Goal: Check status: Check status

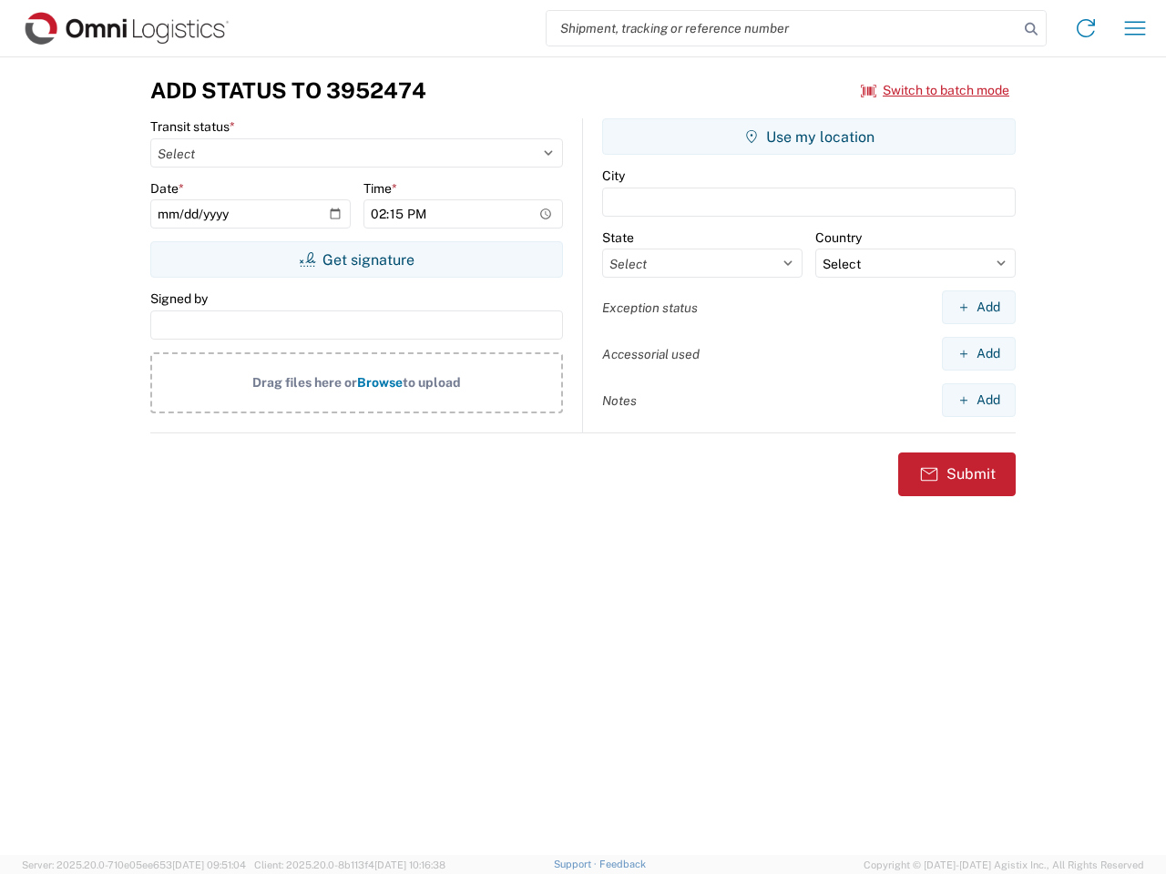
click at [782, 28] on input "search" at bounding box center [782, 28] width 472 height 35
click at [1031, 29] on icon at bounding box center [1030, 28] width 25 height 25
click at [1085, 28] on icon at bounding box center [1085, 28] width 29 height 29
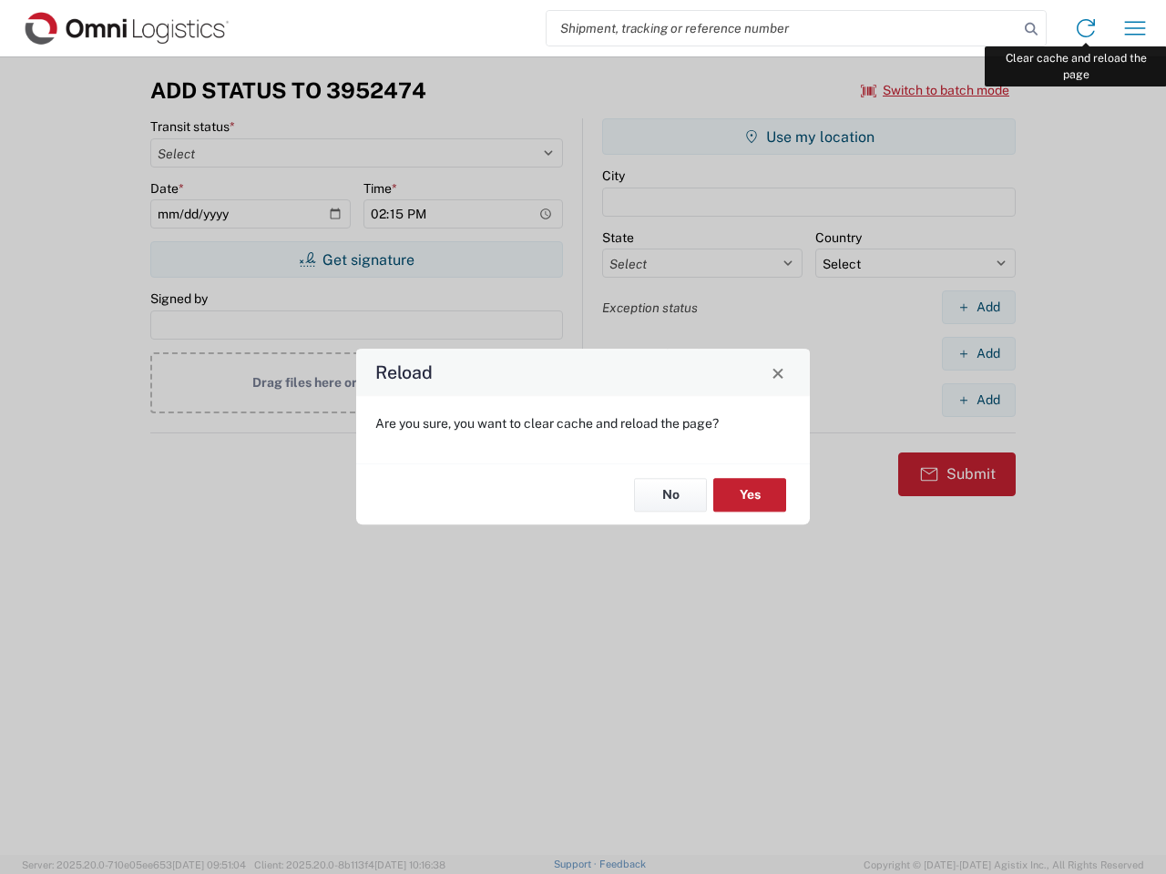
click at [1135, 28] on div "Reload Are you sure, you want to clear cache and reload the page? No Yes" at bounding box center [583, 437] width 1166 height 874
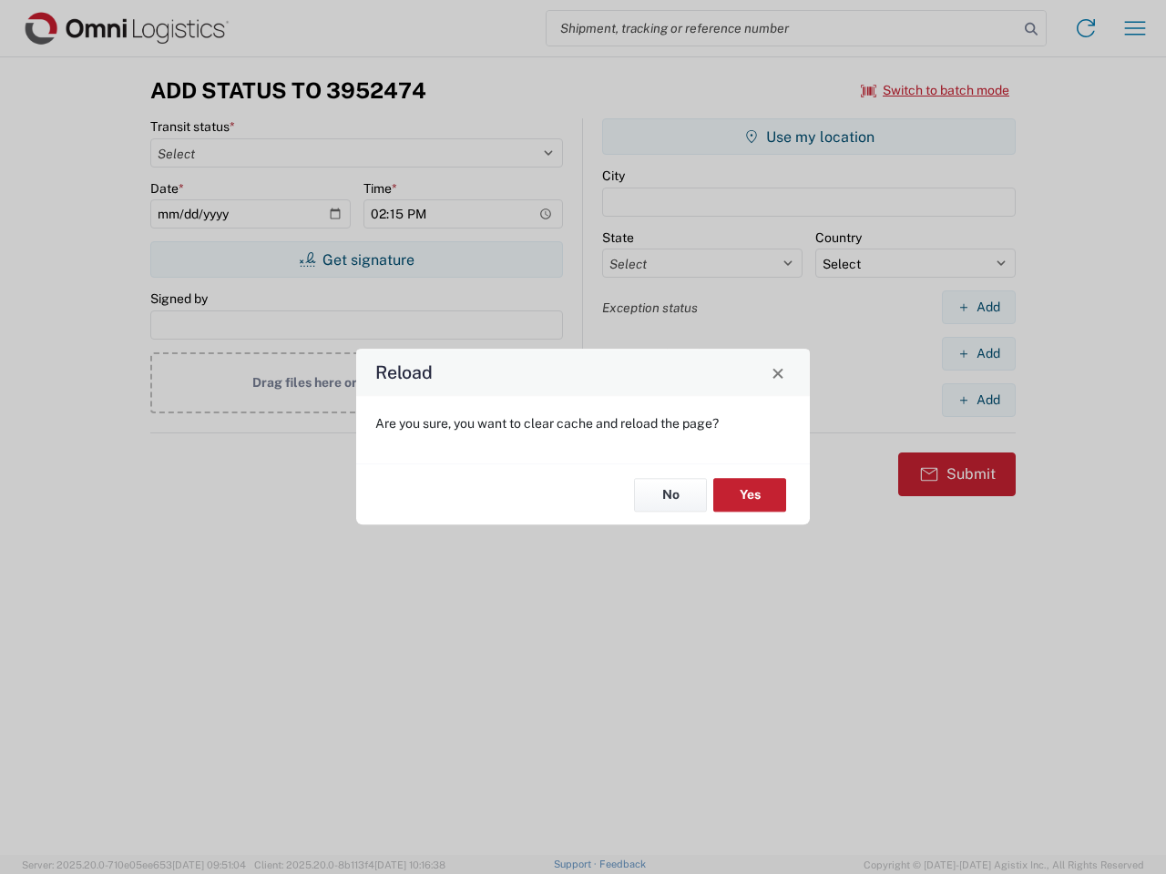
click at [935, 90] on div "Reload Are you sure, you want to clear cache and reload the page? No Yes" at bounding box center [583, 437] width 1166 height 874
click at [356, 260] on div "Reload Are you sure, you want to clear cache and reload the page? No Yes" at bounding box center [583, 437] width 1166 height 874
click at [809, 137] on div "Reload Are you sure, you want to clear cache and reload the page? No Yes" at bounding box center [583, 437] width 1166 height 874
click at [978, 307] on div "Reload Are you sure, you want to clear cache and reload the page? No Yes" at bounding box center [583, 437] width 1166 height 874
click at [978, 353] on div "Reload Are you sure, you want to clear cache and reload the page? No Yes" at bounding box center [583, 437] width 1166 height 874
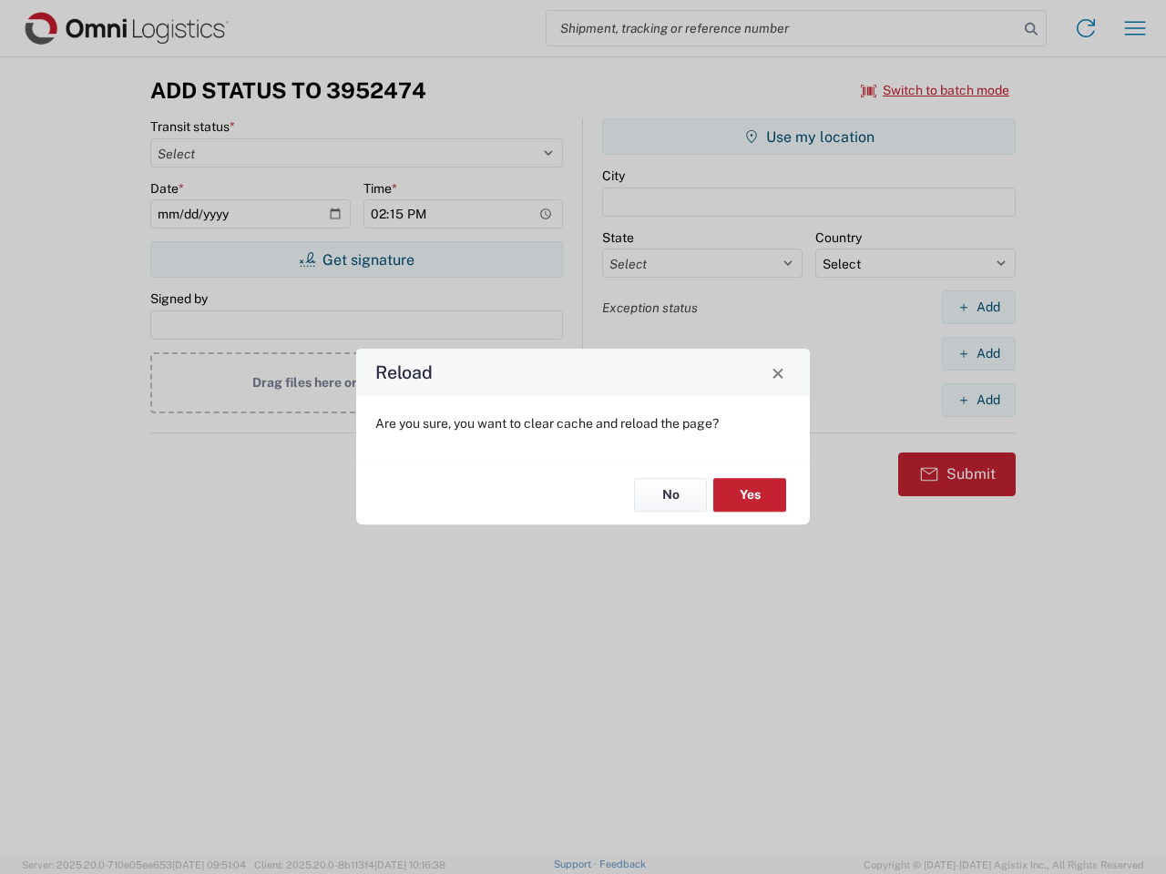
click at [978, 400] on div "Reload Are you sure, you want to clear cache and reload the page? No Yes" at bounding box center [583, 437] width 1166 height 874
